Goal: Check status: Check status

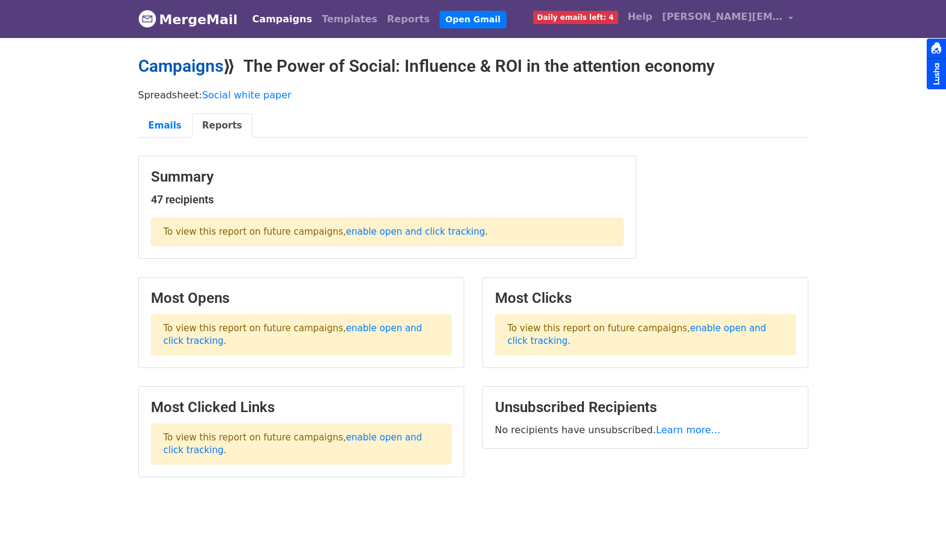
click at [203, 63] on link "Campaigns" at bounding box center [180, 66] width 85 height 20
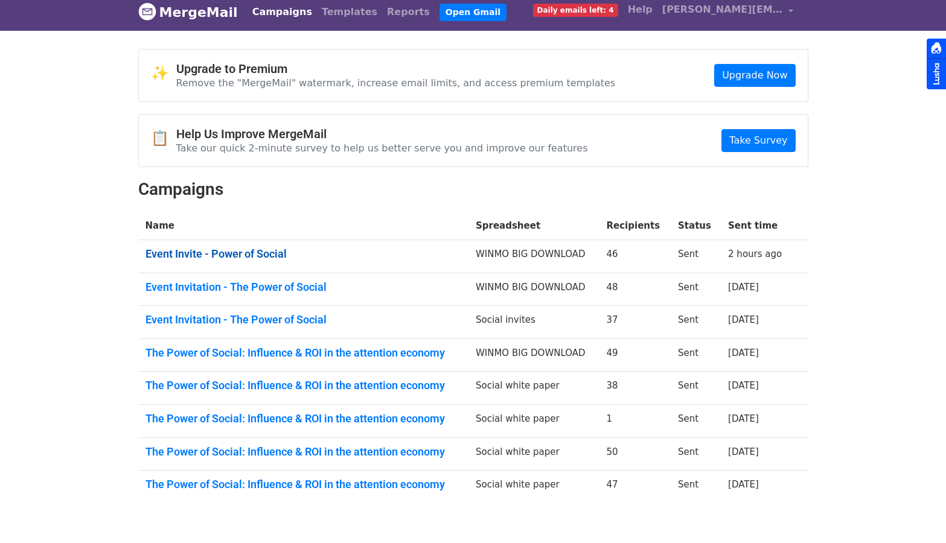
click at [263, 249] on link "Event Invite - Power of Social" at bounding box center [304, 254] width 316 height 13
click at [247, 317] on link "Event Invitation - The Power of Social" at bounding box center [304, 319] width 316 height 13
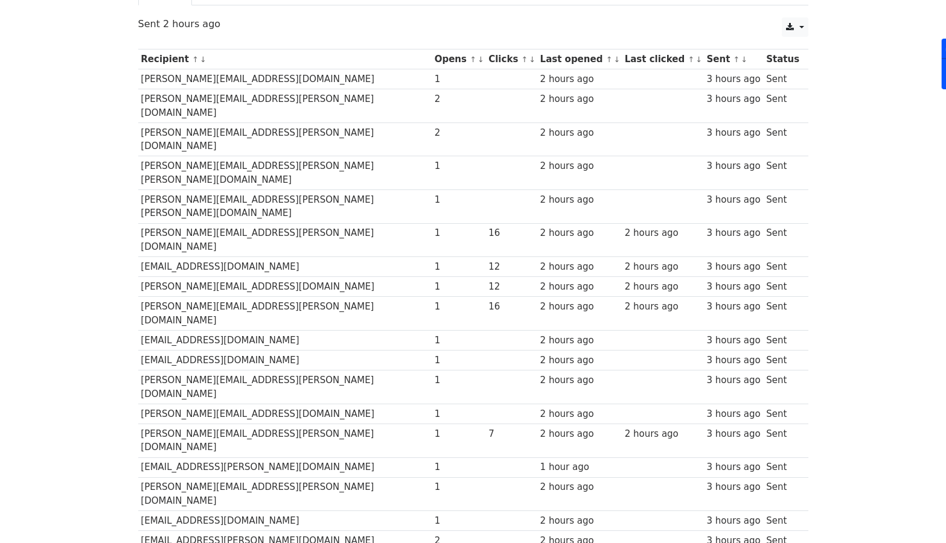
scroll to position [51, 0]
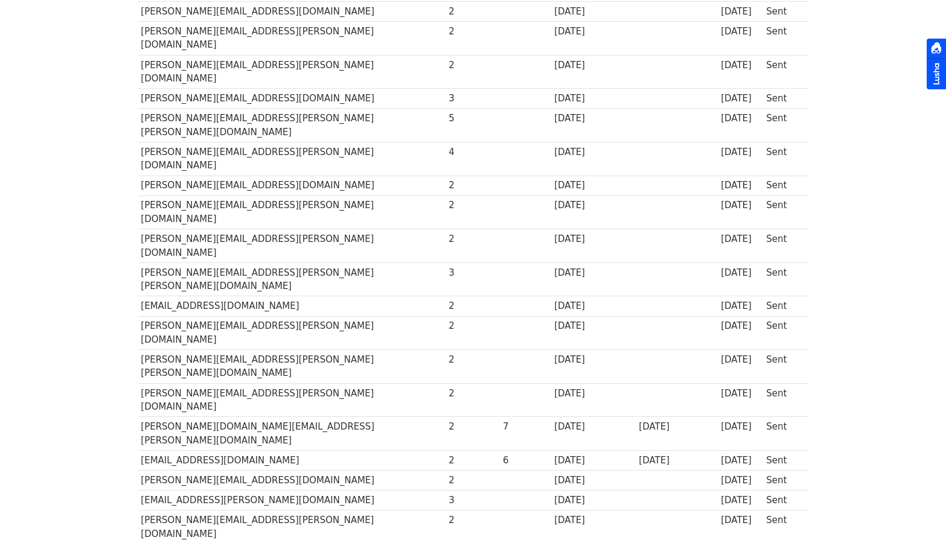
scroll to position [504, 0]
